Goal: Information Seeking & Learning: Learn about a topic

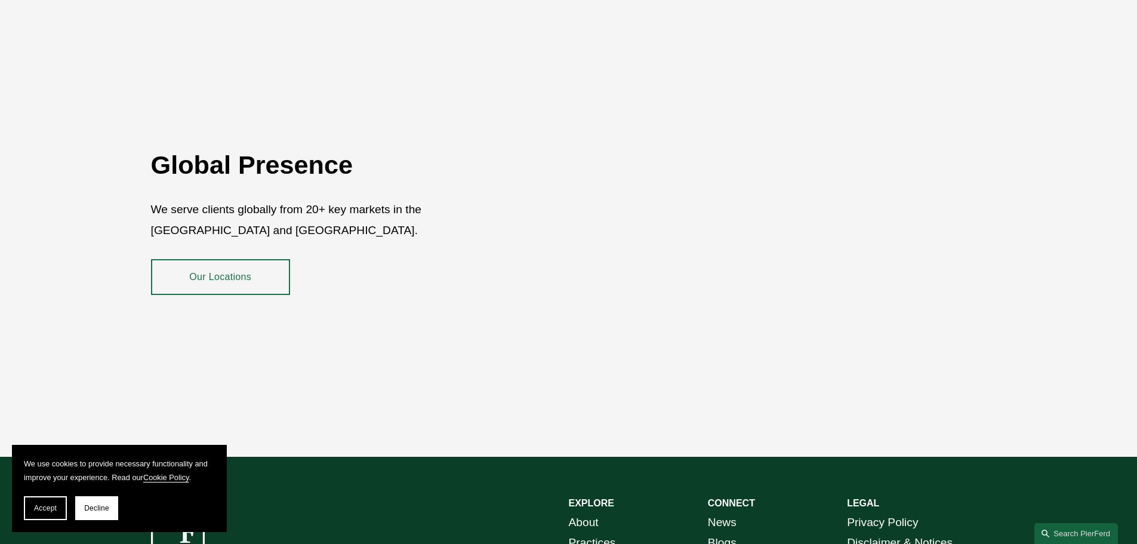
scroll to position [2186, 0]
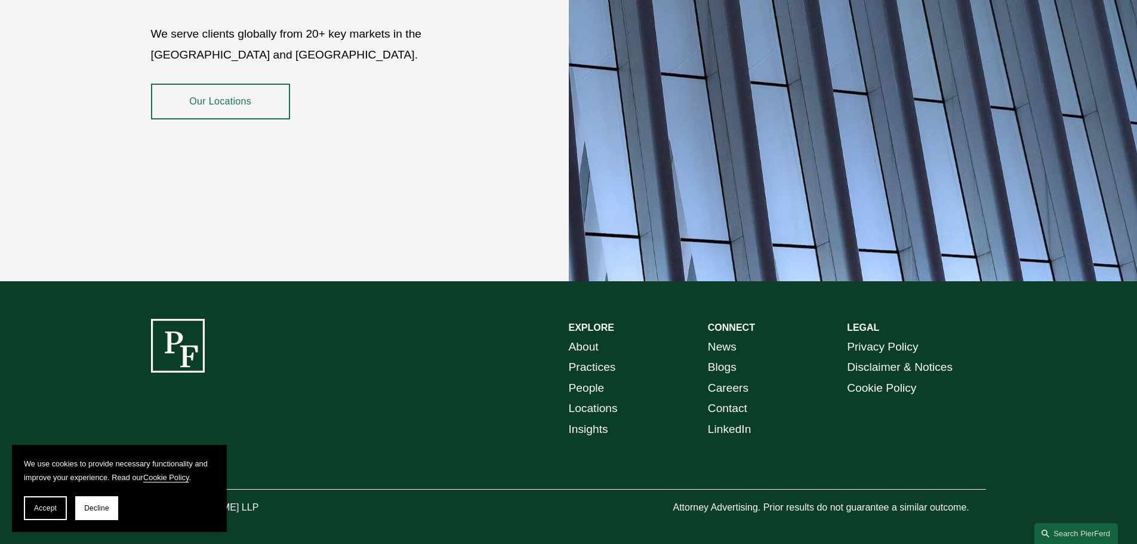
click at [588, 378] on link "People" at bounding box center [587, 388] width 36 height 21
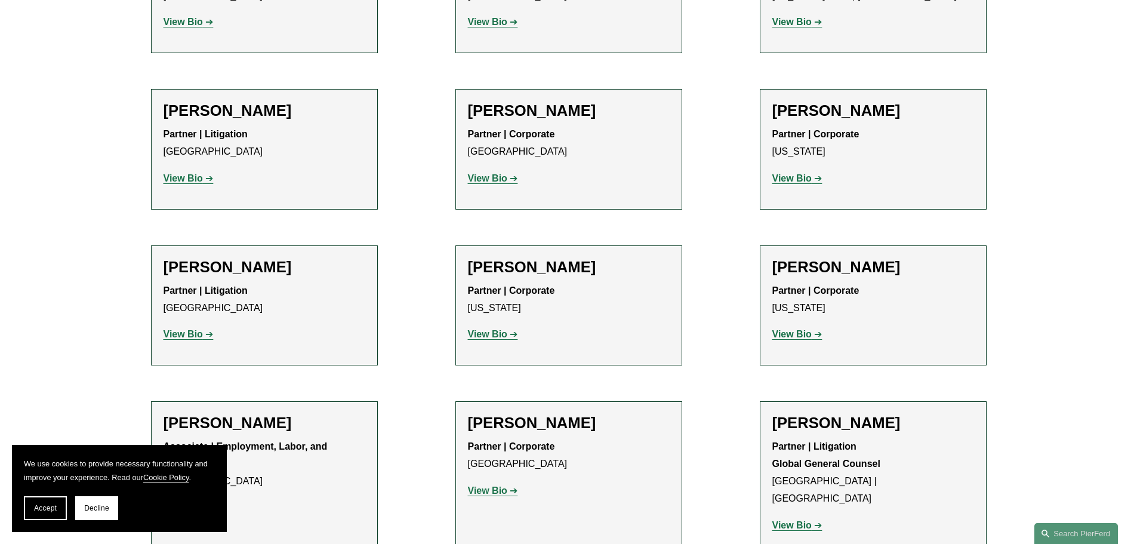
scroll to position [5851, 0]
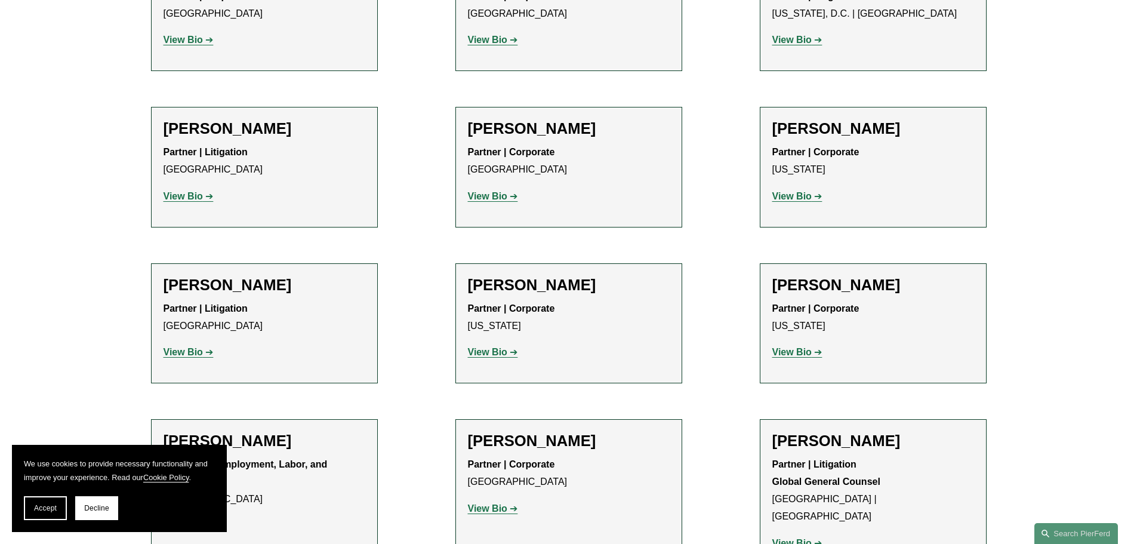
drag, startPoint x: 478, startPoint y: 384, endPoint x: 580, endPoint y: 380, distance: 102.2
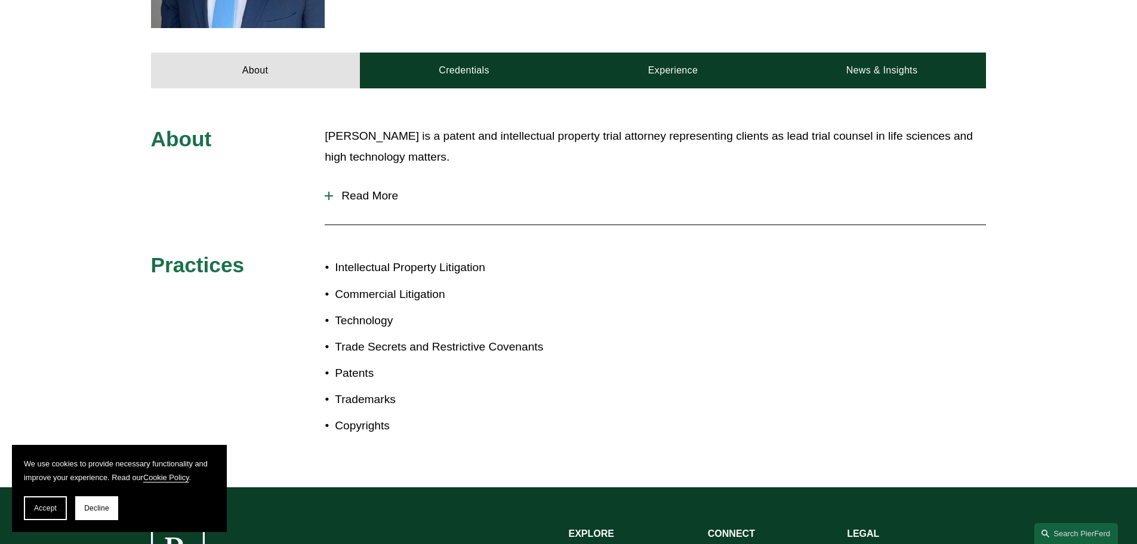
scroll to position [478, 0]
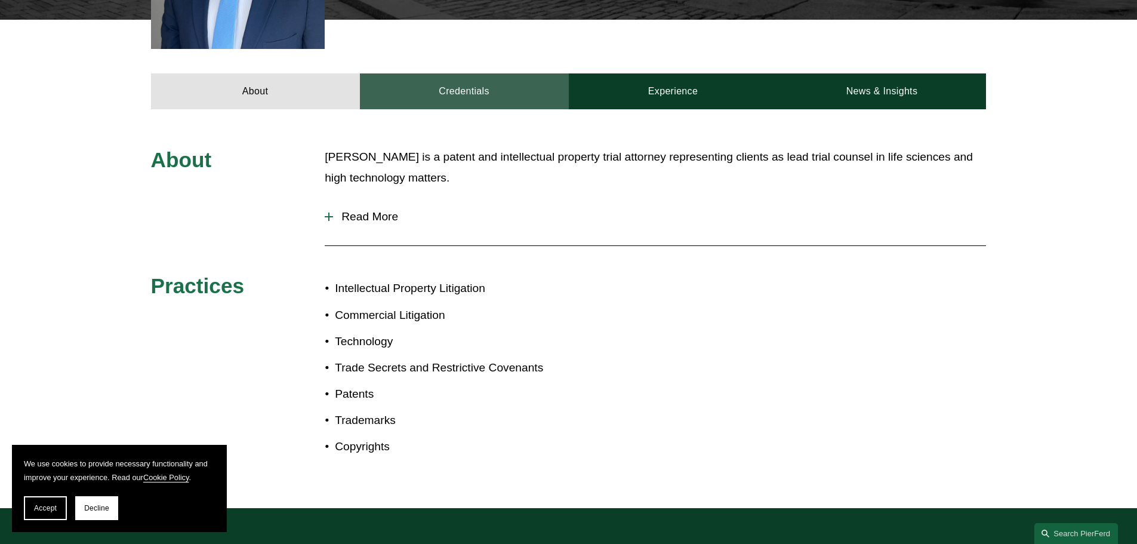
click at [448, 73] on link "Credentials" at bounding box center [464, 91] width 209 height 36
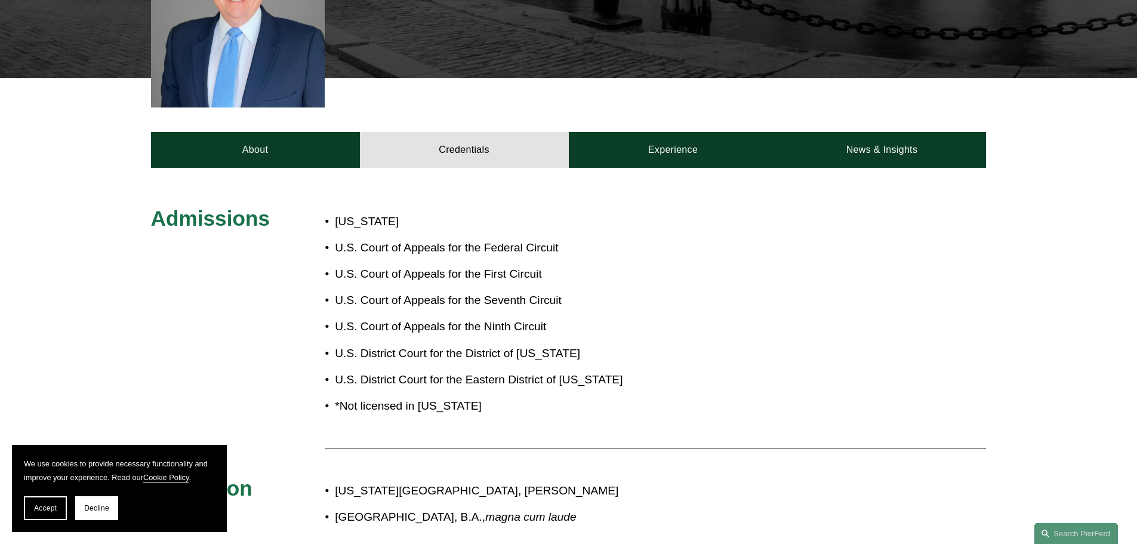
scroll to position [418, 0]
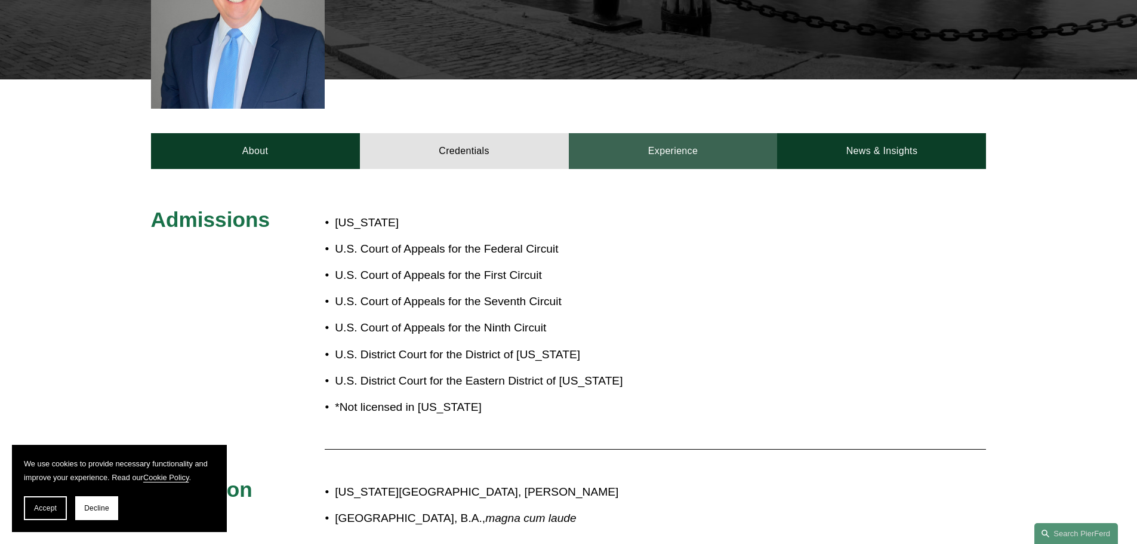
click at [667, 135] on link "Experience" at bounding box center [673, 151] width 209 height 36
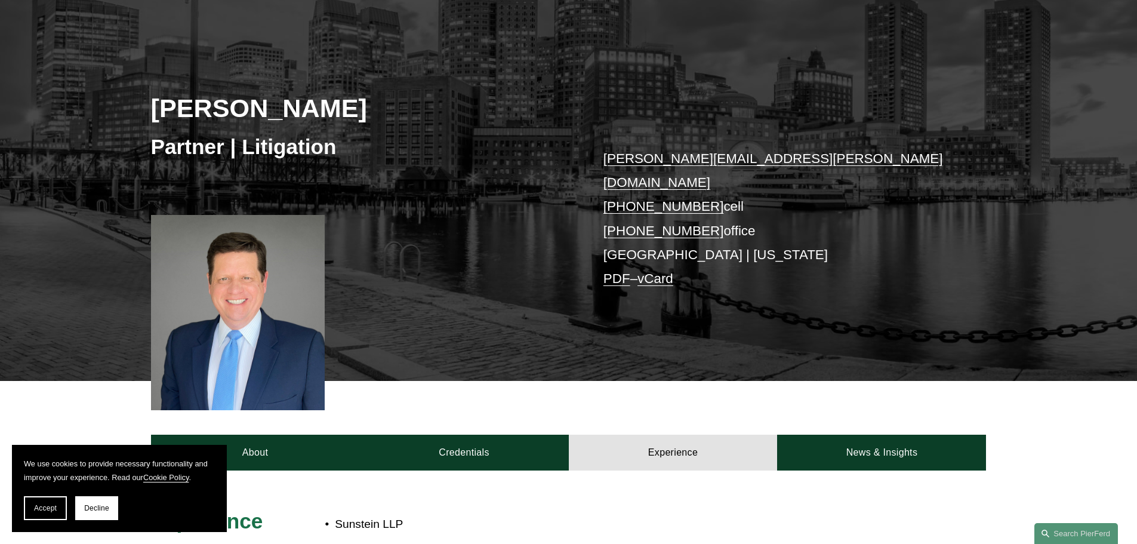
scroll to position [299, 0]
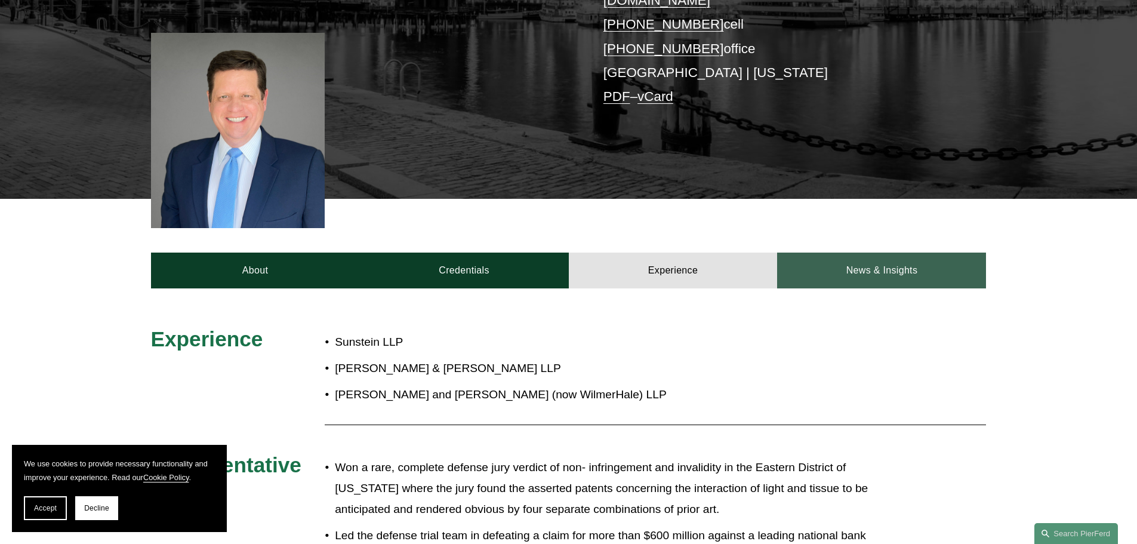
click at [857, 254] on link "News & Insights" at bounding box center [881, 271] width 209 height 36
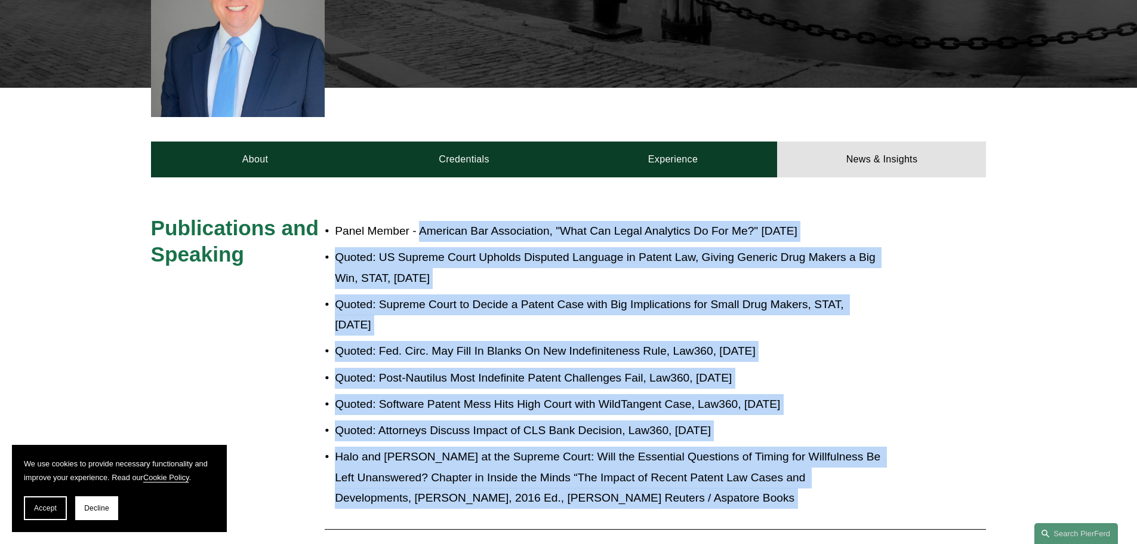
scroll to position [426, 0]
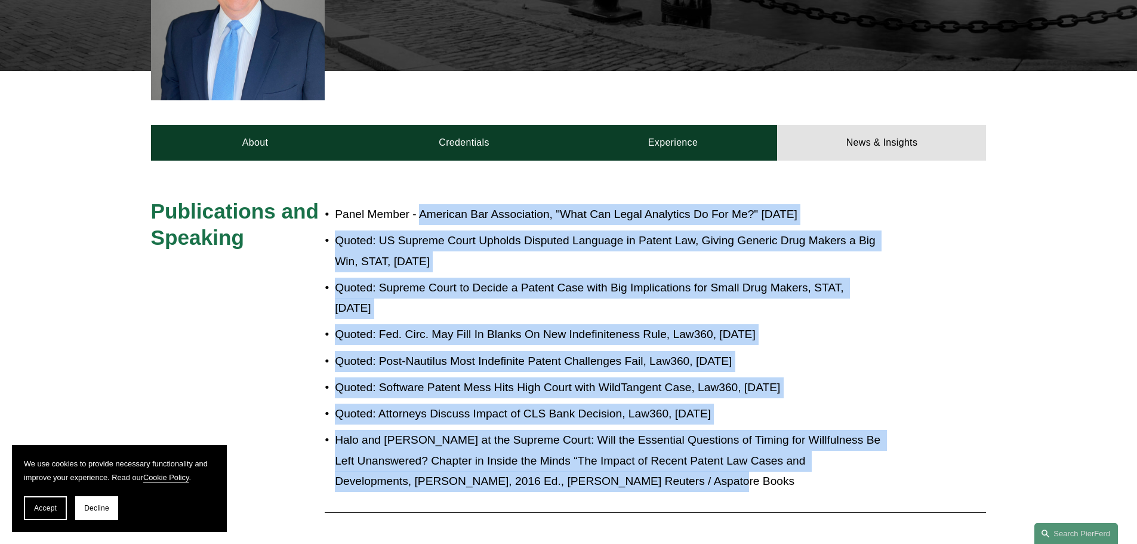
drag, startPoint x: 418, startPoint y: 321, endPoint x: 706, endPoint y: 478, distance: 327.5
click at [706, 478] on div "Panel Member - American Bar Association, "What Can Legal Analytics Do For Me?" …" at bounding box center [603, 347] width 557 height 299
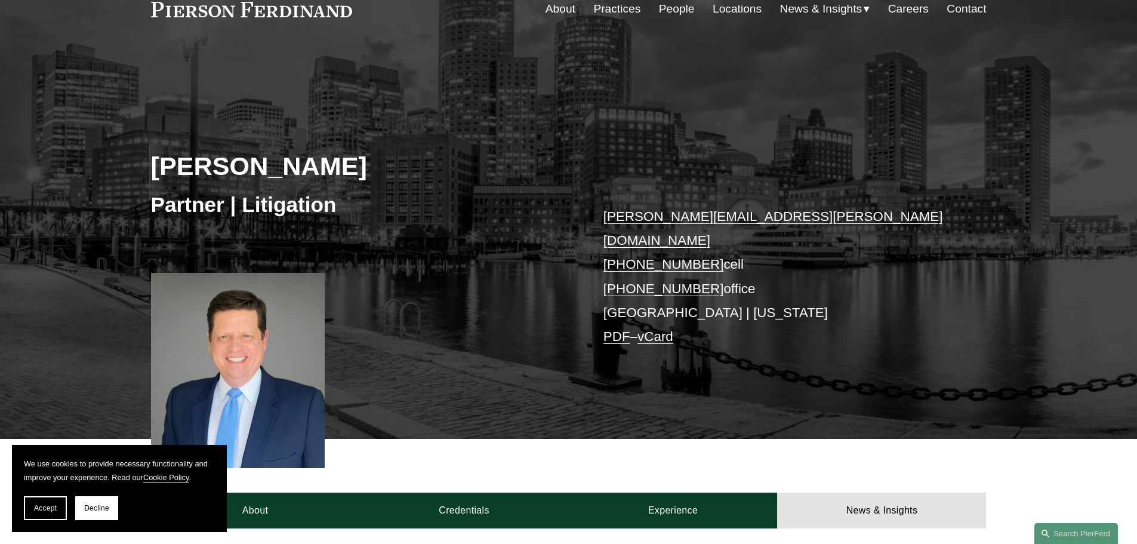
scroll to position [0, 0]
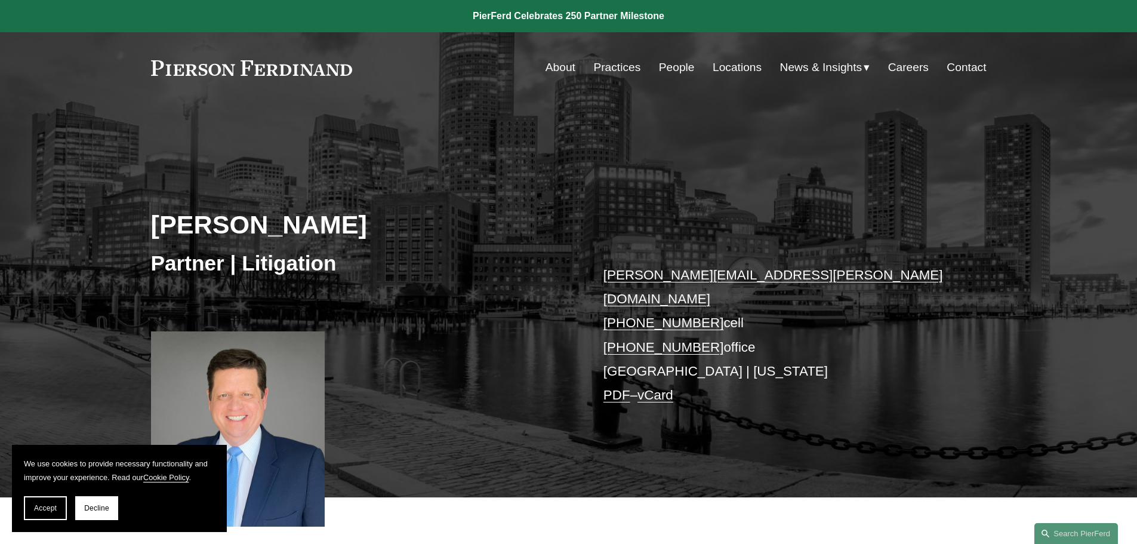
click at [0, 0] on span "News" at bounding box center [0, 0] width 0 height 0
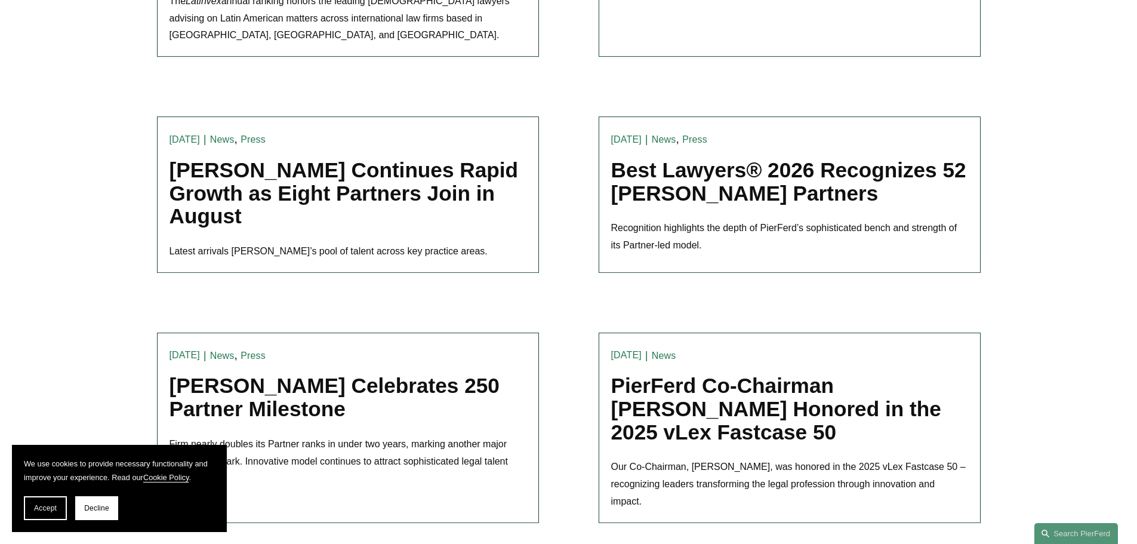
scroll to position [597, 0]
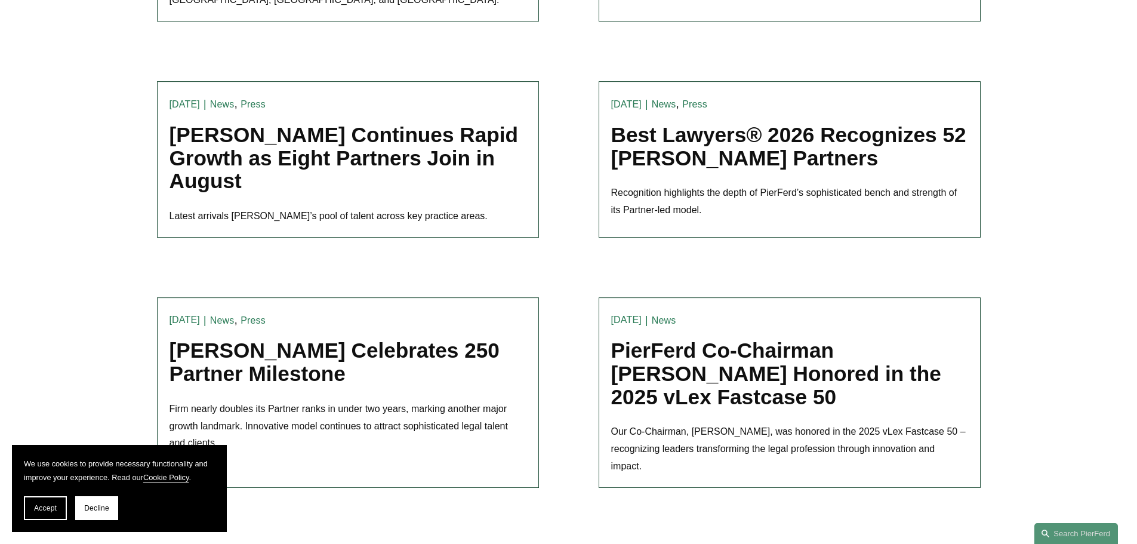
click at [354, 131] on link "[PERSON_NAME] Continues Rapid Growth as Eight Partners Join in August" at bounding box center [344, 158] width 349 height 69
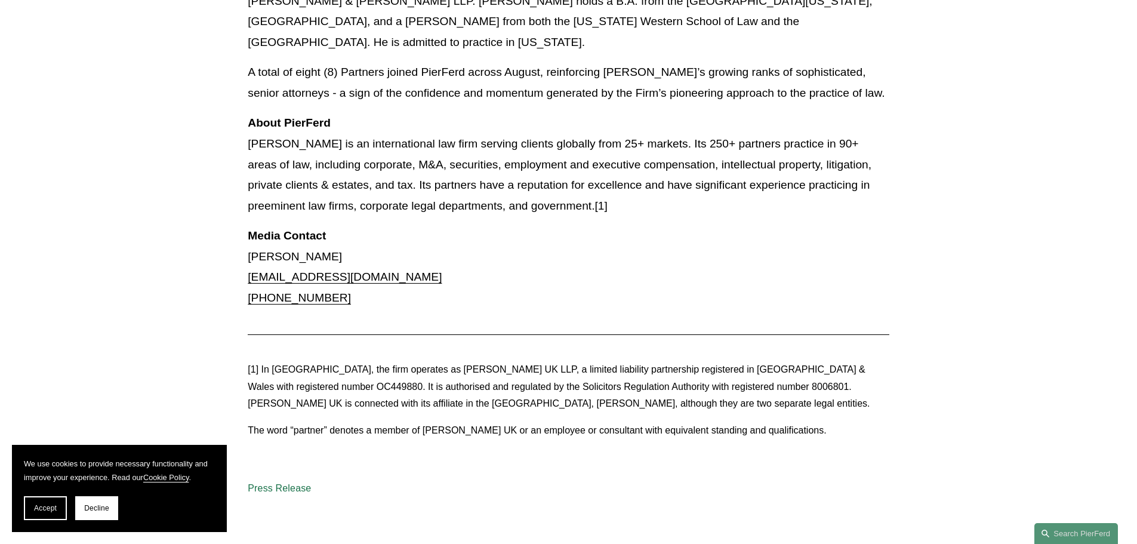
scroll to position [2062, 0]
